Goal: Information Seeking & Learning: Learn about a topic

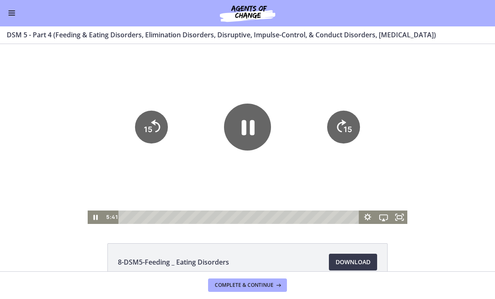
click at [100, 214] on icon "Pause" at bounding box center [96, 217] width 16 height 13
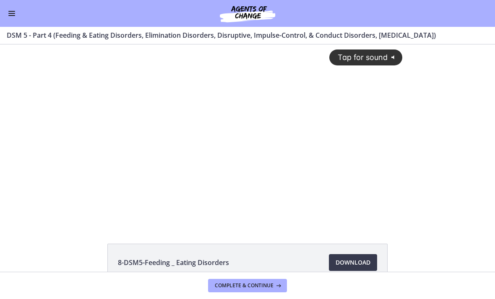
click at [248, 129] on div "Tap for sound @keyframes VOLUME_SMALL_WAVE_FLASH { 0% { opacity: 0; } 33% { opa…" at bounding box center [248, 127] width 320 height 167
click at [311, 198] on div at bounding box center [248, 134] width 320 height 180
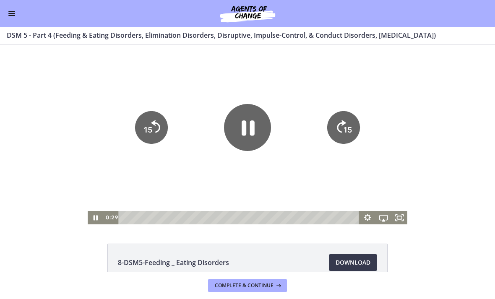
click at [404, 216] on icon "Fullscreen" at bounding box center [399, 217] width 16 height 13
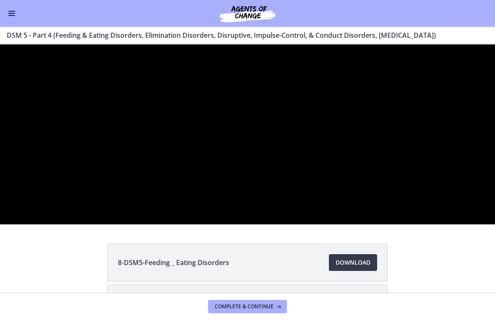
click at [248, 168] on div at bounding box center [247, 134] width 495 height 180
